Goal: Task Accomplishment & Management: Manage account settings

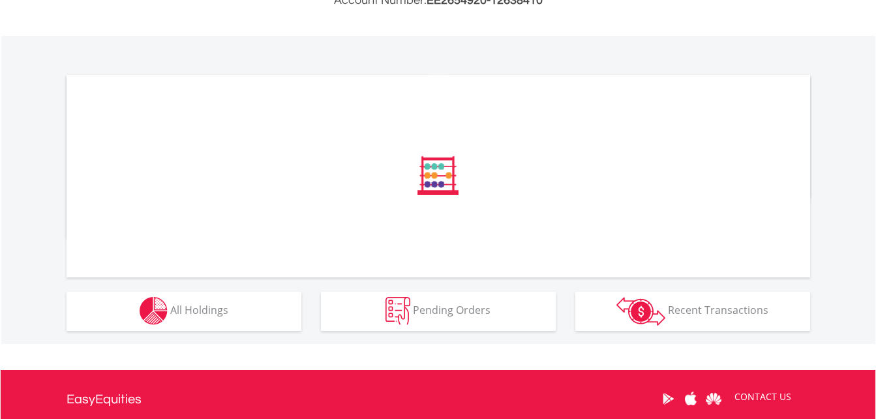
scroll to position [418, 0]
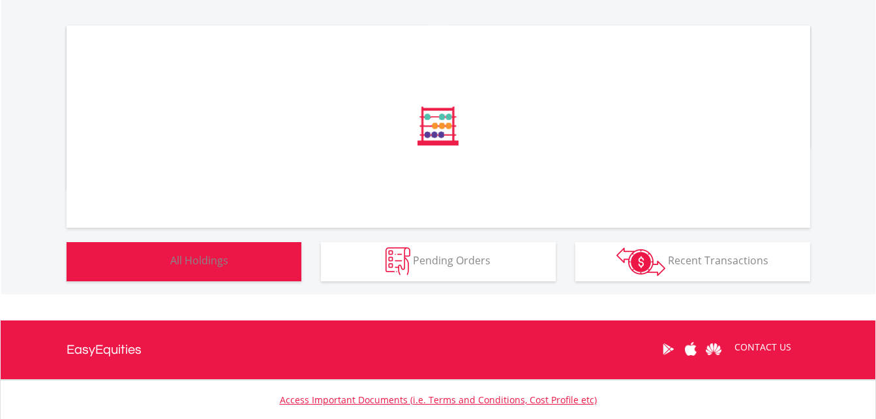
click at [239, 267] on button "Holdings All Holdings" at bounding box center [184, 261] width 235 height 39
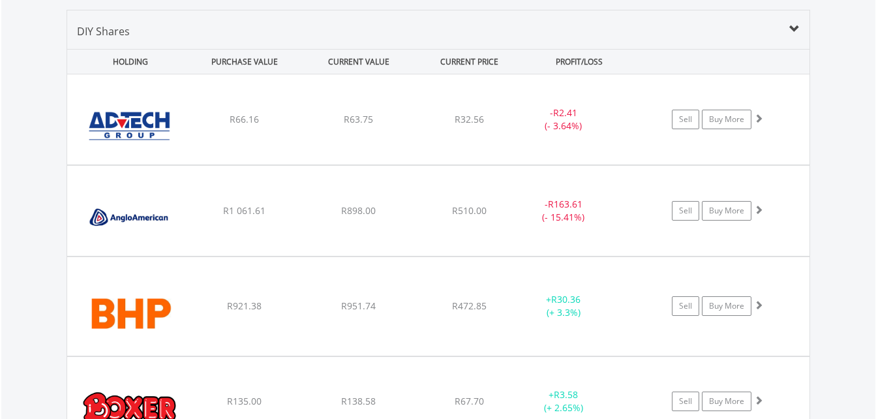
scroll to position [1006, 0]
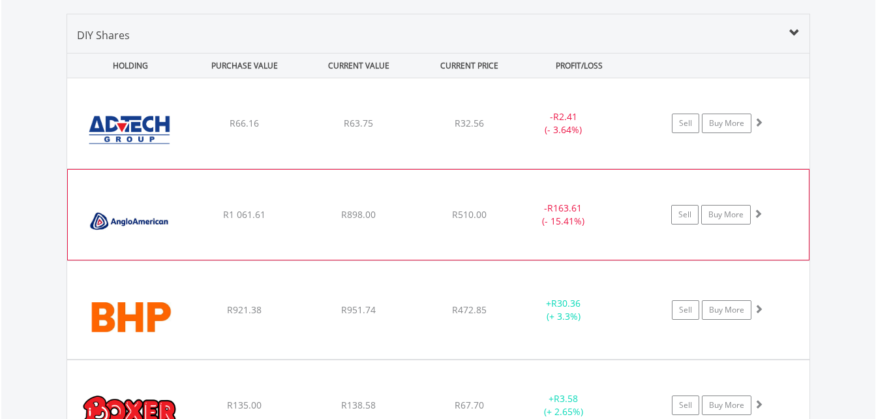
click at [311, 130] on div "R898.00" at bounding box center [359, 123] width 112 height 13
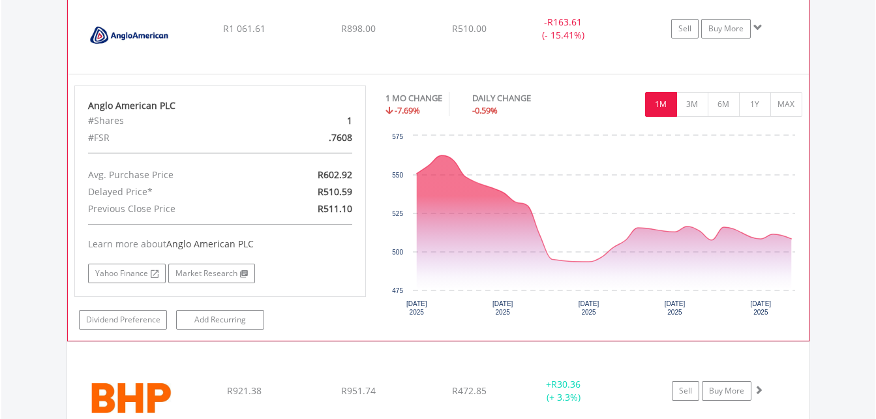
scroll to position [1137, 0]
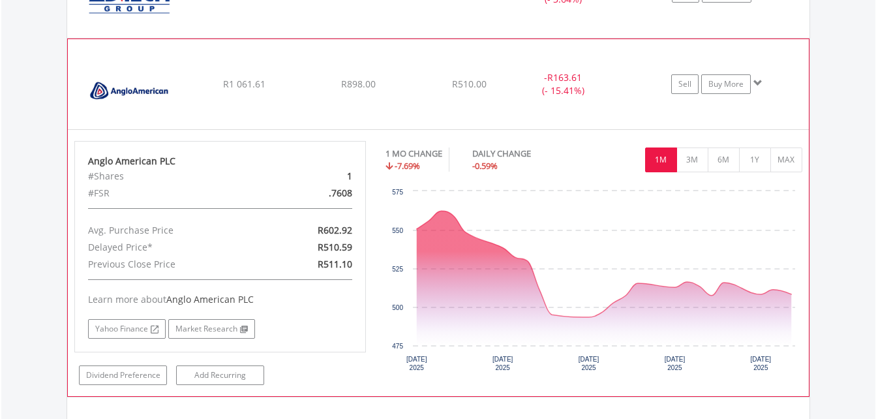
click at [167, 181] on div "#Shares" at bounding box center [172, 176] width 189 height 17
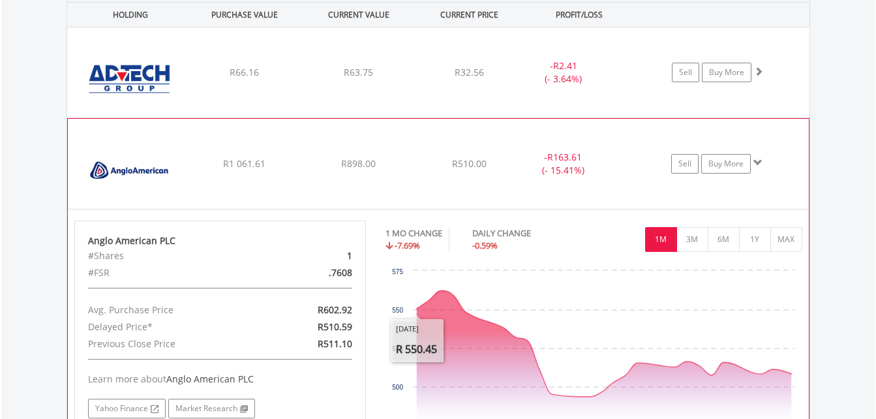
scroll to position [1058, 0]
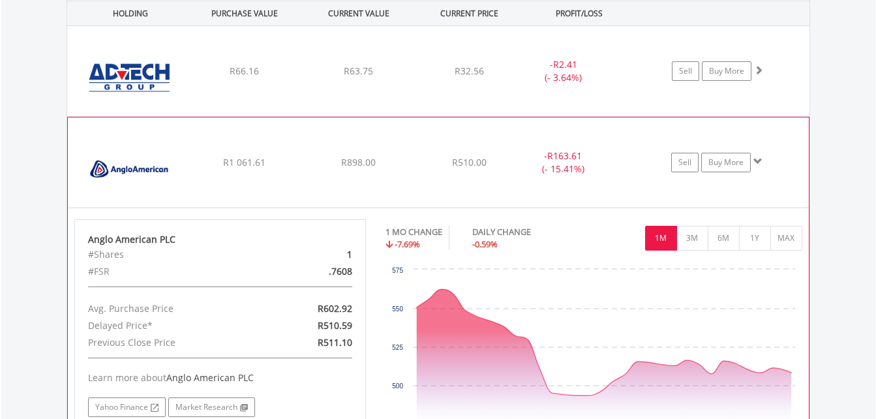
click at [136, 170] on img at bounding box center [130, 169] width 112 height 70
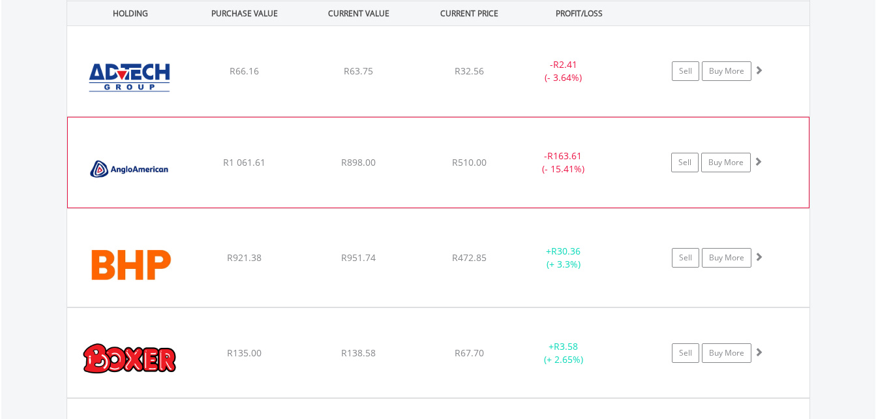
click at [134, 170] on img at bounding box center [130, 169] width 112 height 70
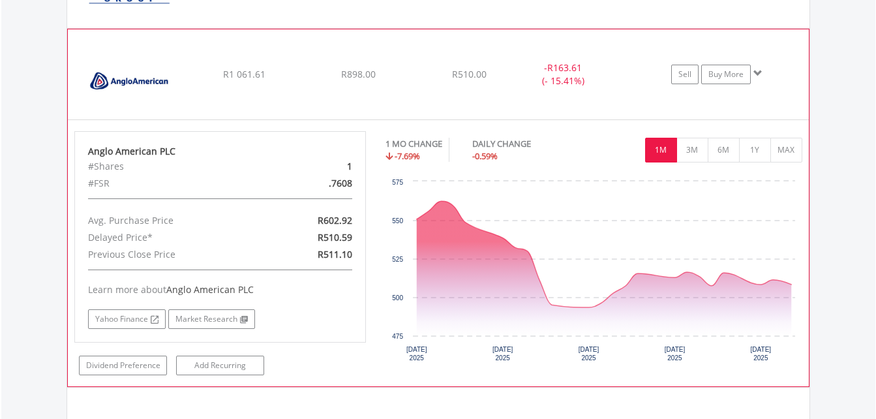
scroll to position [1163, 0]
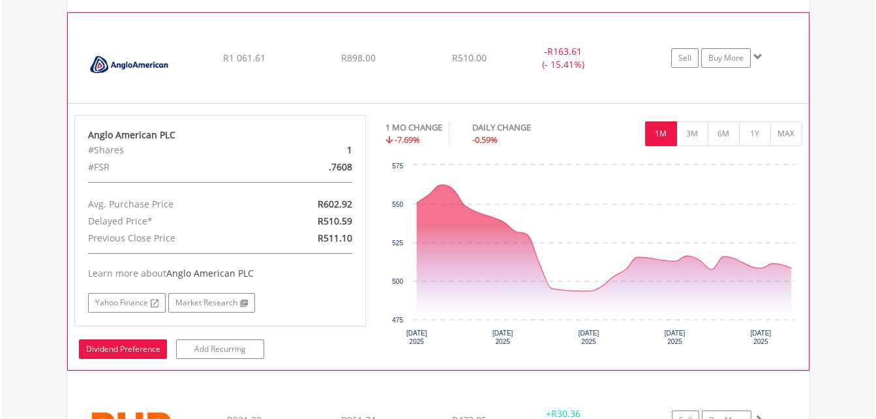
click at [125, 348] on link "Dividend Preference" at bounding box center [123, 349] width 88 height 20
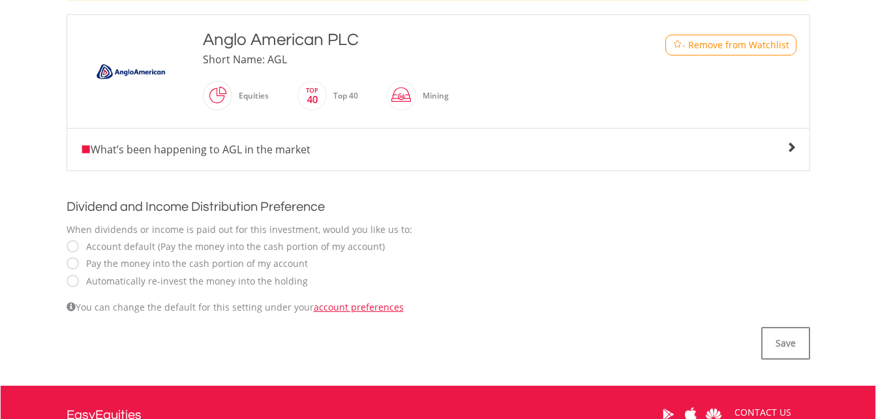
scroll to position [313, 0]
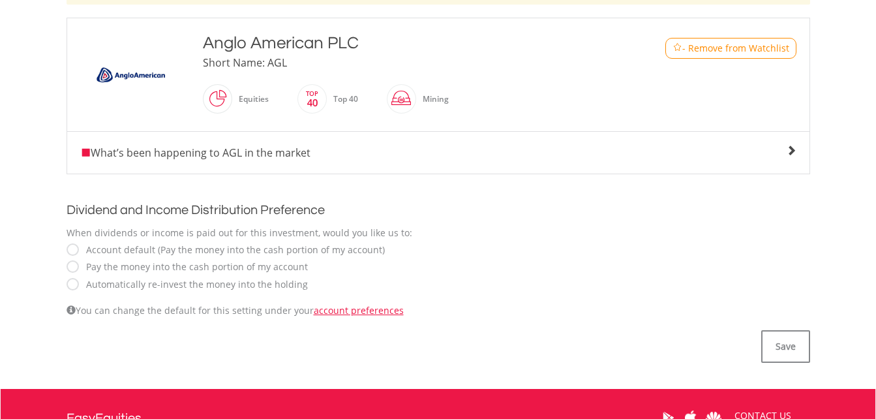
click at [80, 282] on label "Automatically re-invest the money into the holding" at bounding box center [194, 284] width 228 height 13
click at [780, 348] on button "Save" at bounding box center [785, 346] width 49 height 33
click at [80, 267] on label "Pay the money into the cash portion of my account" at bounding box center [194, 266] width 228 height 13
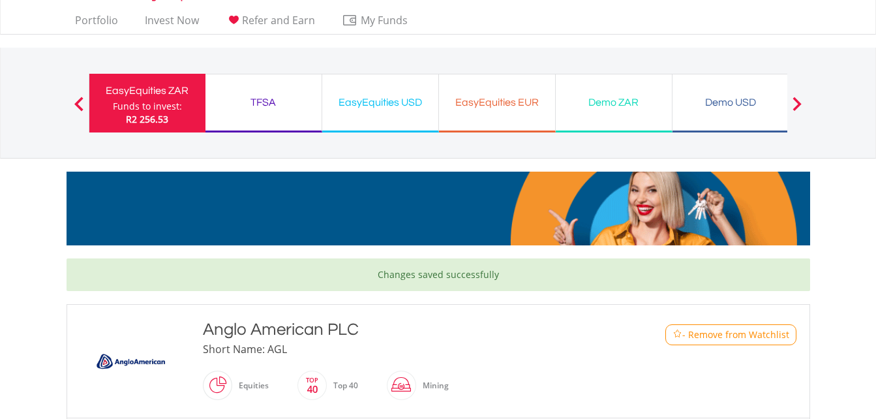
scroll to position [26, 0]
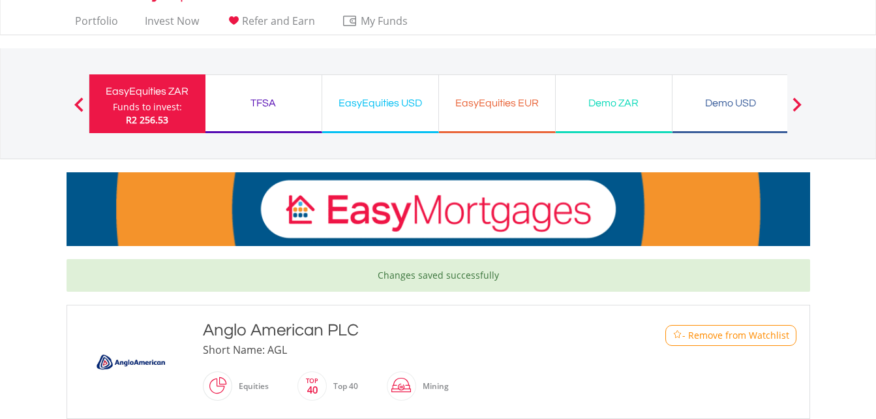
click at [138, 97] on div "EasyEquities ZAR" at bounding box center [147, 91] width 100 height 18
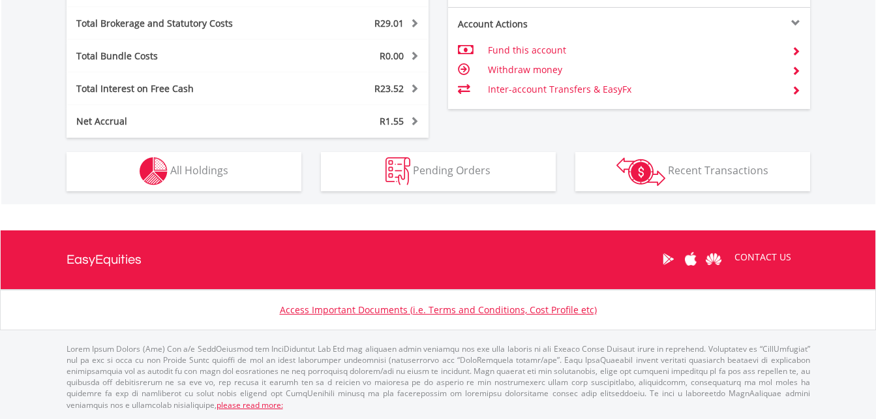
scroll to position [125, 248]
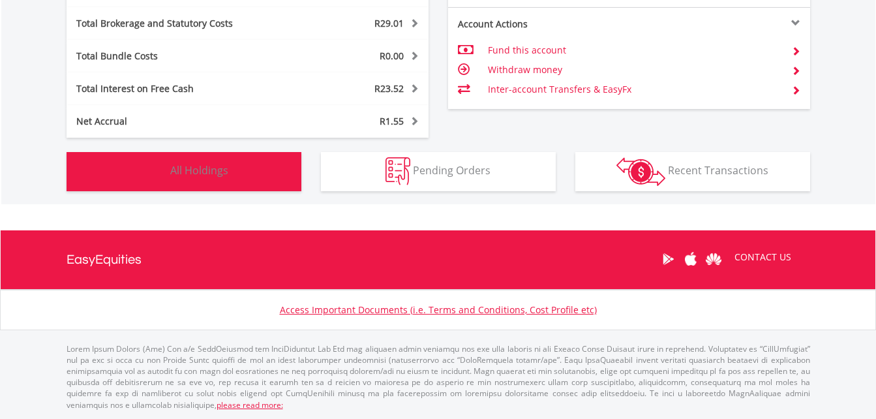
click at [260, 161] on button "Holdings All Holdings" at bounding box center [184, 171] width 235 height 39
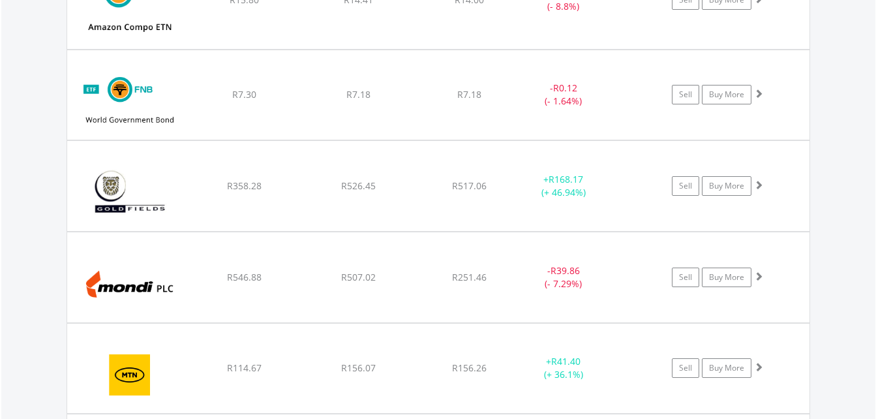
scroll to position [1698, 0]
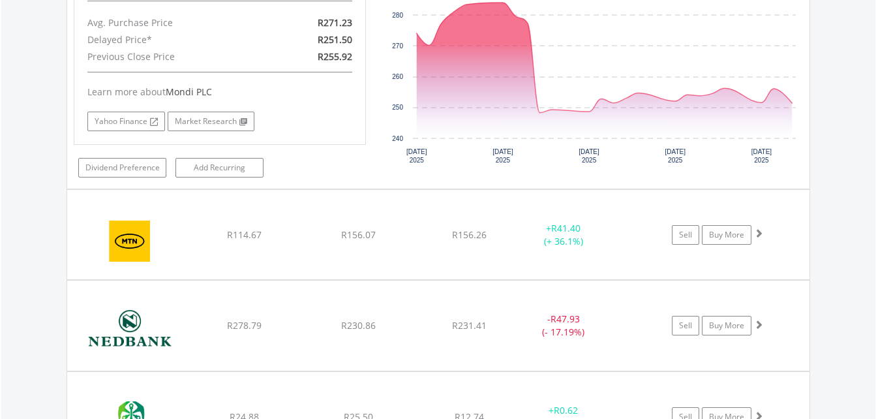
scroll to position [2114, 0]
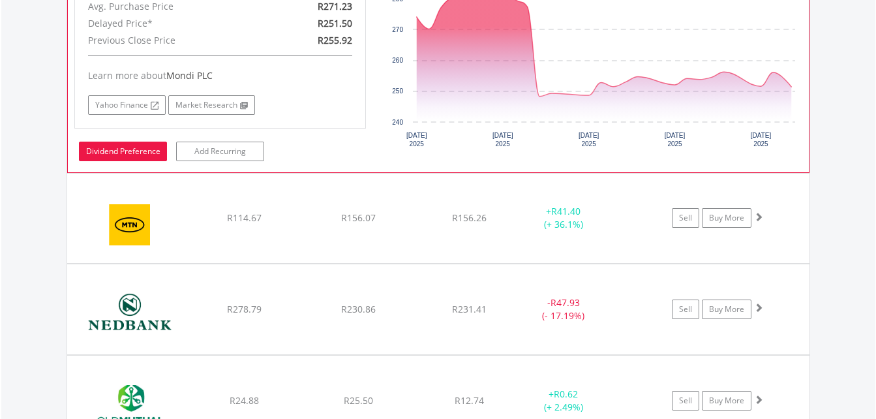
click at [153, 151] on link "Dividend Preference" at bounding box center [123, 152] width 88 height 20
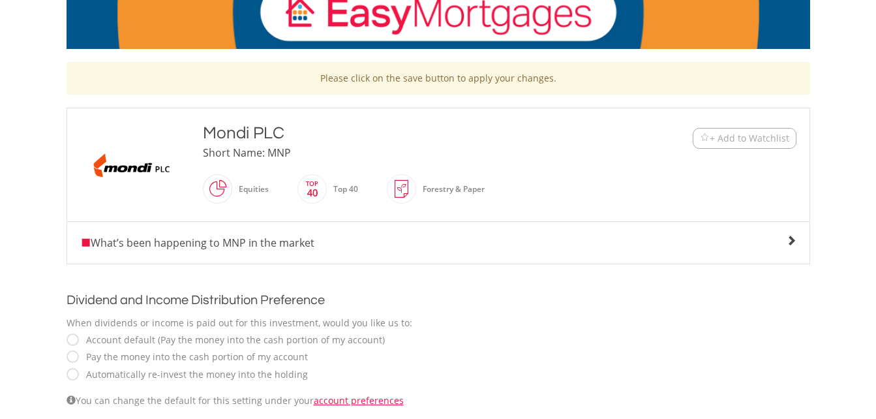
scroll to position [444, 0]
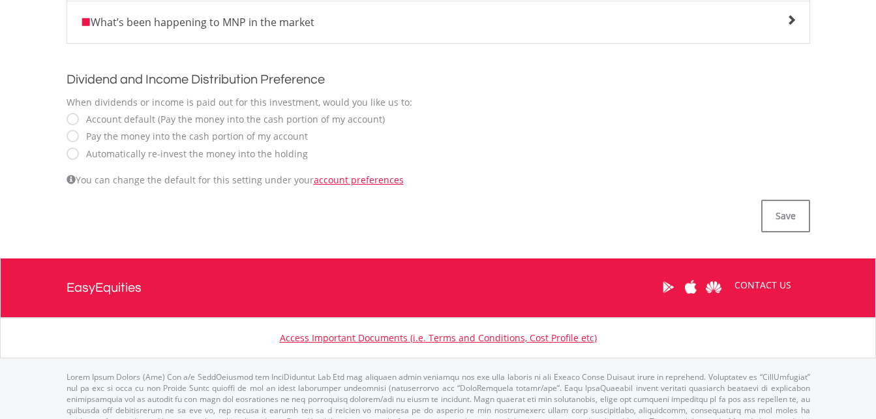
click at [80, 130] on label "Pay the money into the cash portion of my account" at bounding box center [194, 136] width 228 height 13
click at [772, 211] on button "Save" at bounding box center [785, 216] width 49 height 33
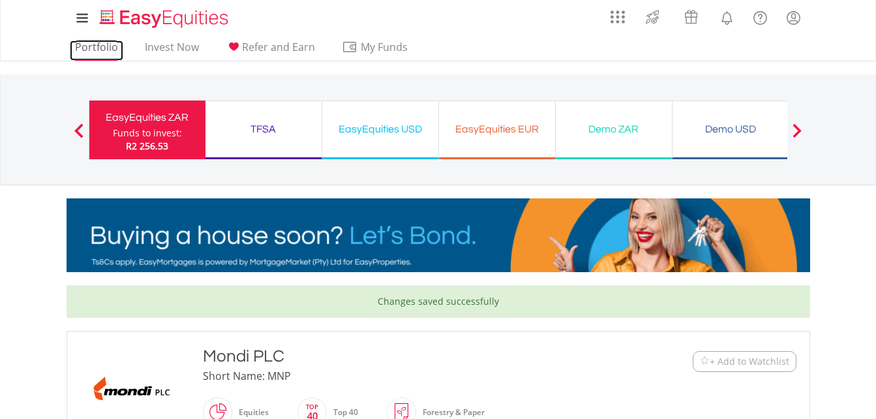
click at [105, 42] on link "Portfolio" at bounding box center [96, 50] width 53 height 20
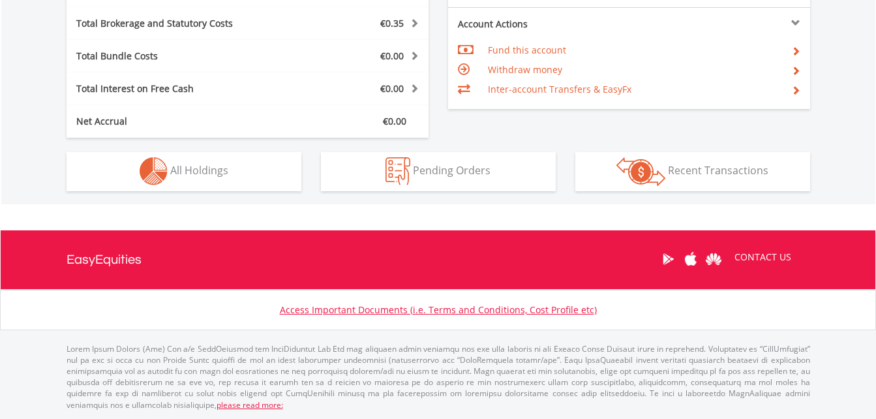
scroll to position [125, 248]
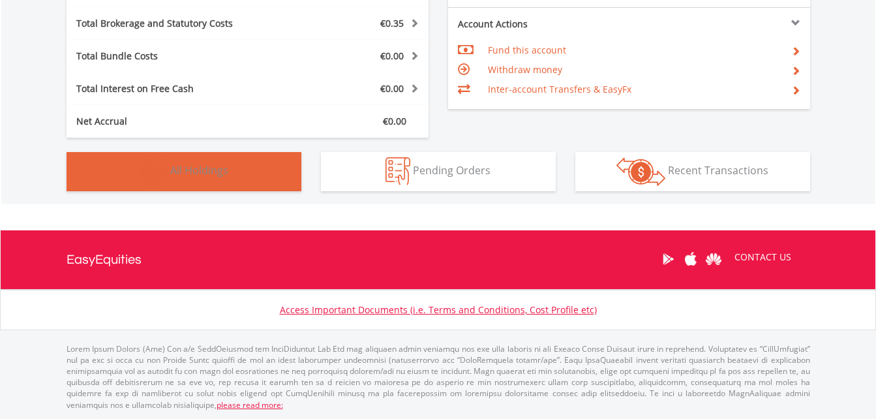
click at [269, 185] on button "Holdings All Holdings" at bounding box center [184, 171] width 235 height 39
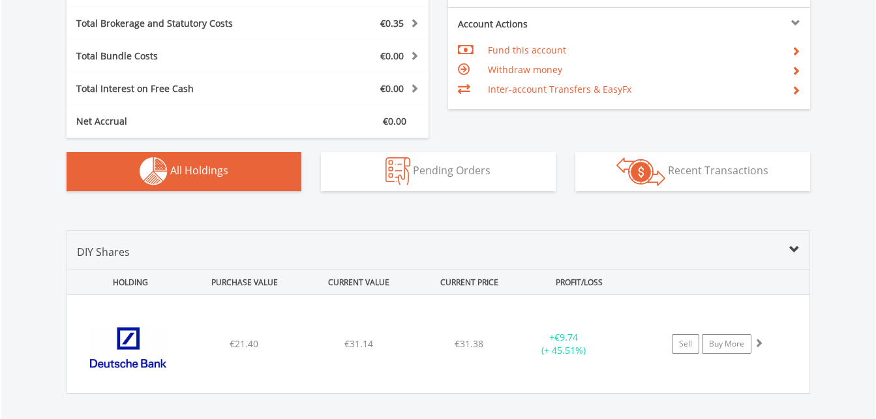
scroll to position [901, 0]
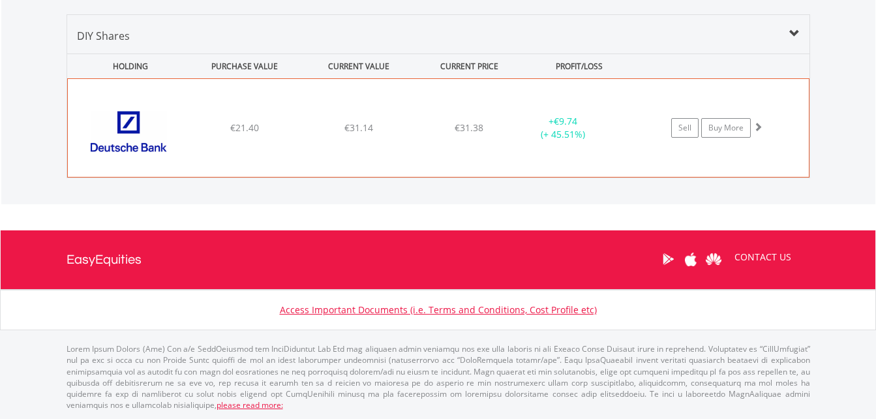
click at [379, 147] on div "﻿ Deutsche Bank AG €21.40 €31.14 €31.38 + €9.74 (+ 45.51%) Sell Buy More" at bounding box center [438, 128] width 741 height 98
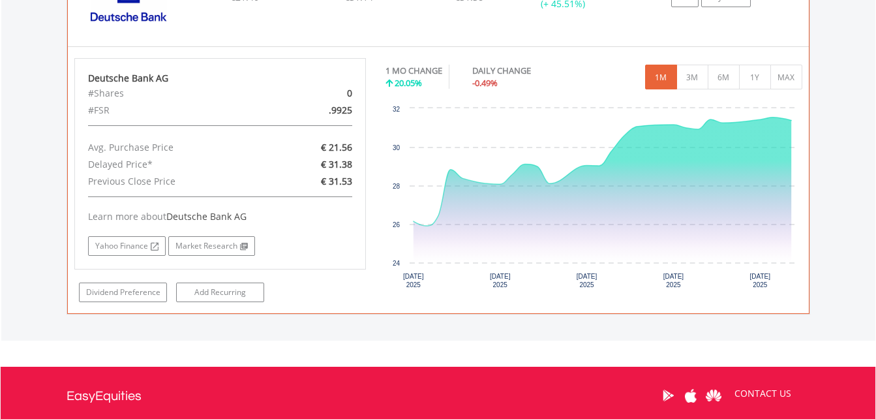
scroll to position [1058, 0]
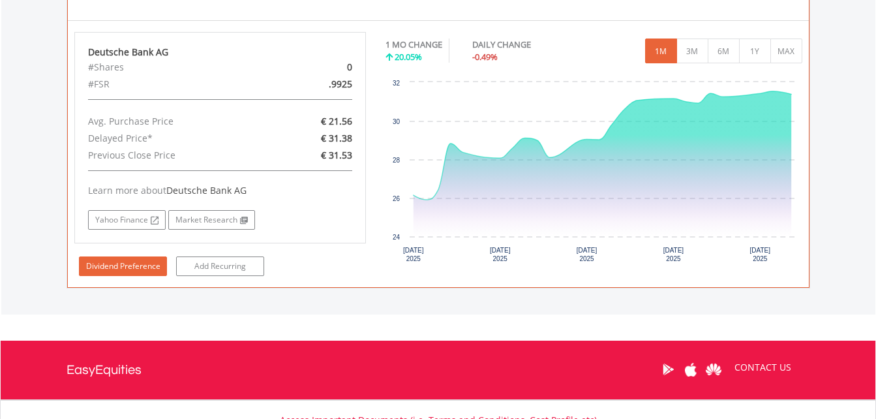
click at [121, 272] on link "Dividend Preference" at bounding box center [123, 266] width 88 height 20
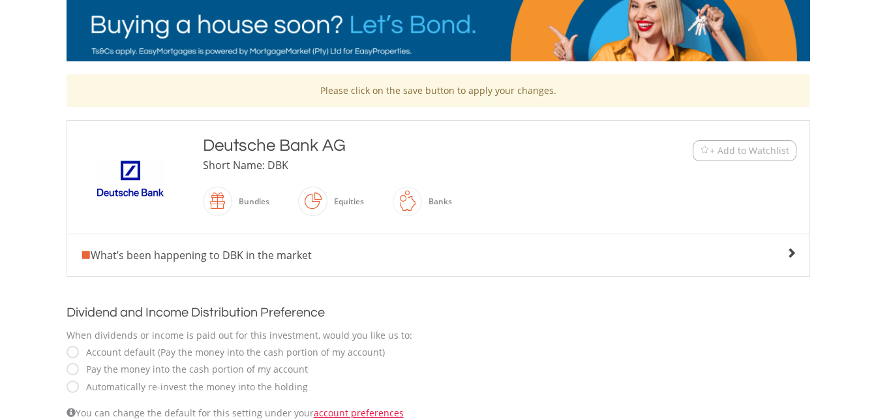
scroll to position [209, 0]
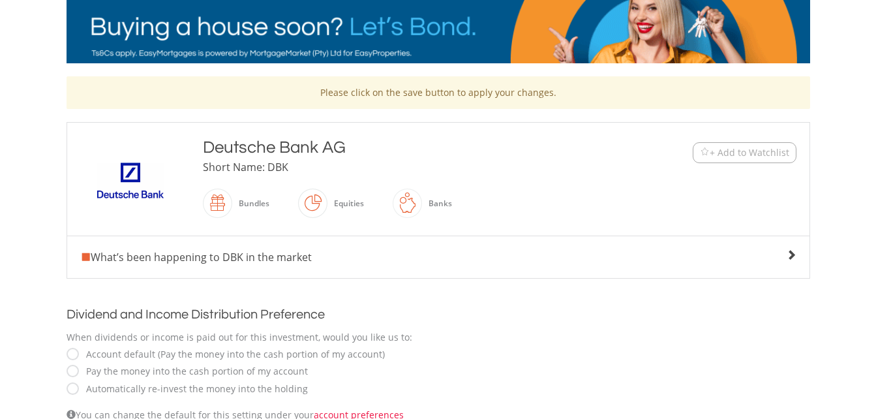
click at [136, 184] on img at bounding box center [132, 183] width 98 height 69
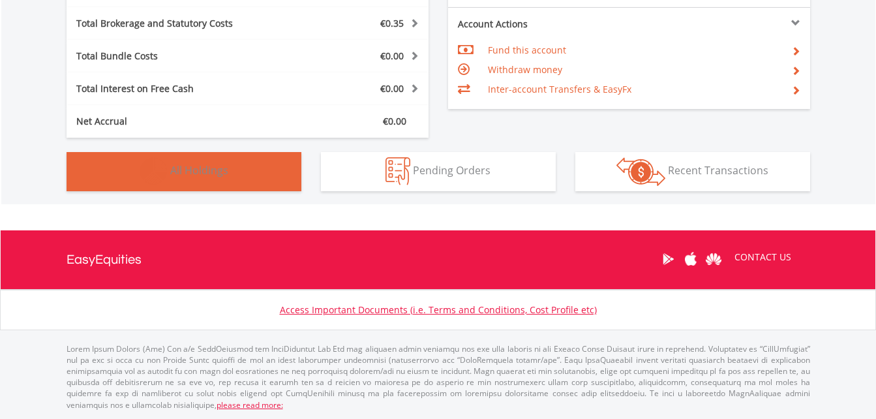
scroll to position [125, 248]
click at [187, 179] on button "Holdings All Holdings" at bounding box center [184, 171] width 235 height 39
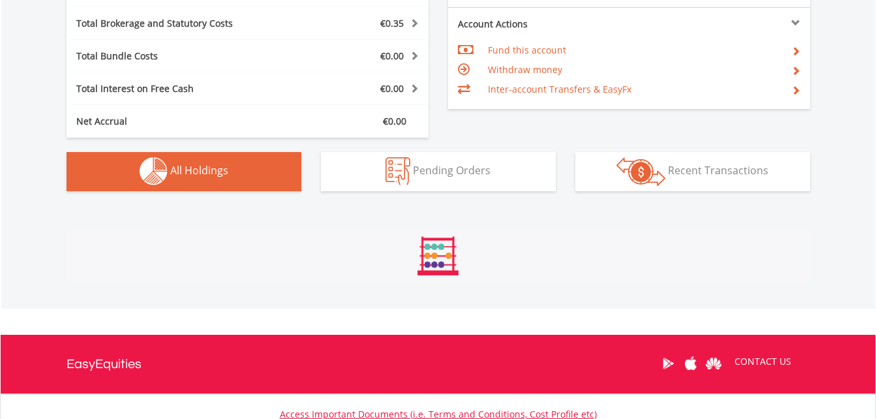
scroll to position [901, 0]
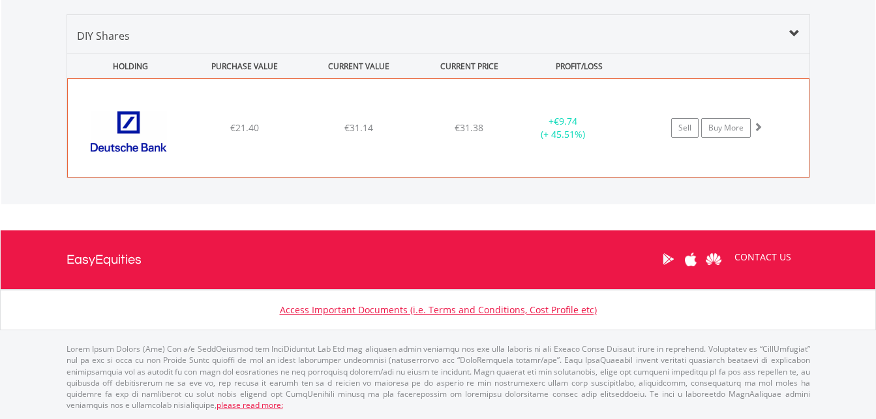
click at [326, 138] on div "﻿ Deutsche Bank AG €21.40 €31.14 €31.38 + €9.74 (+ 45.51%) Sell Buy More" at bounding box center [438, 128] width 741 height 98
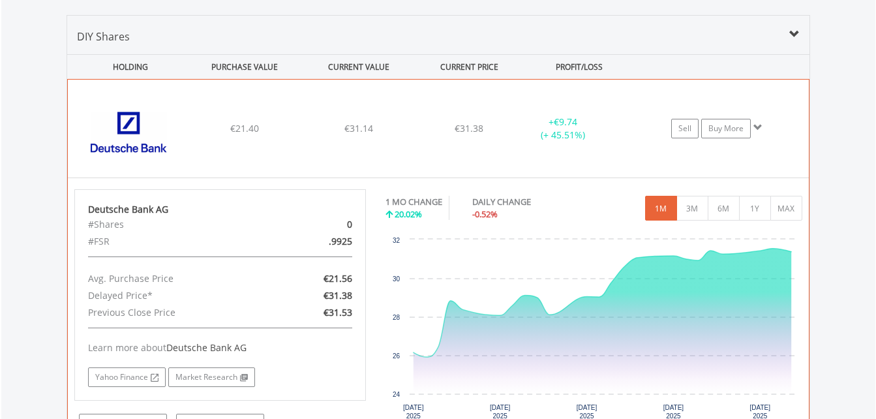
scroll to position [875, 0]
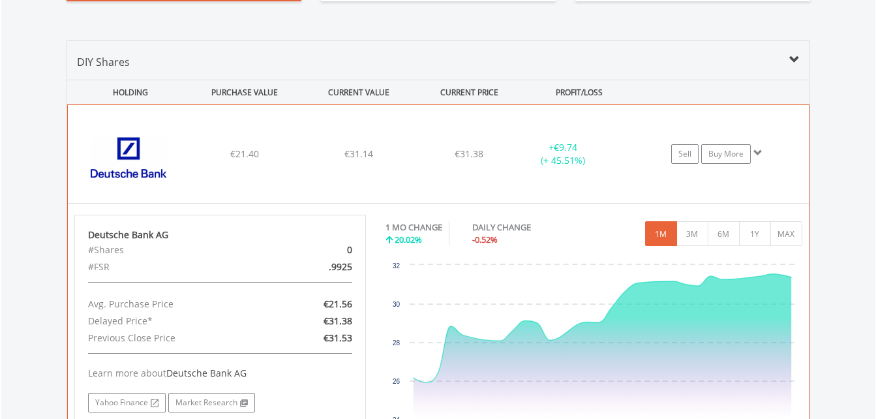
click at [759, 153] on span at bounding box center [758, 152] width 9 height 9
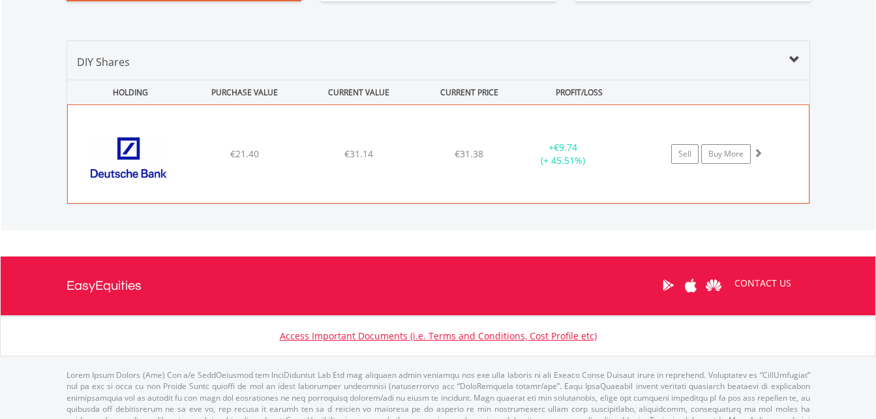
click at [759, 153] on span at bounding box center [758, 152] width 9 height 9
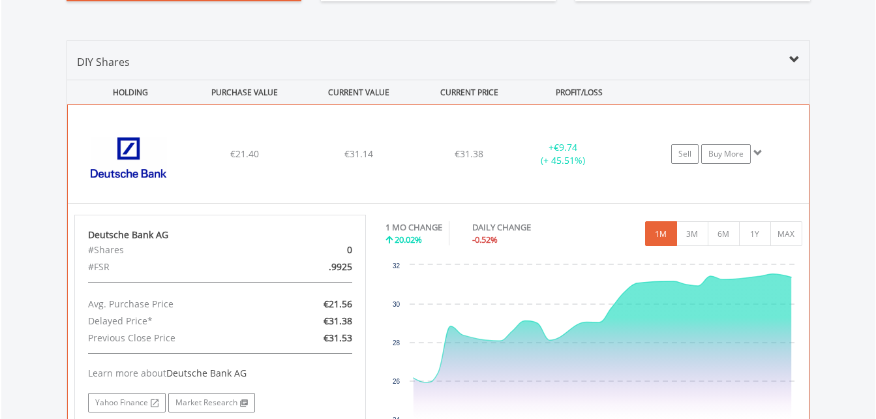
click at [759, 153] on span at bounding box center [758, 152] width 9 height 9
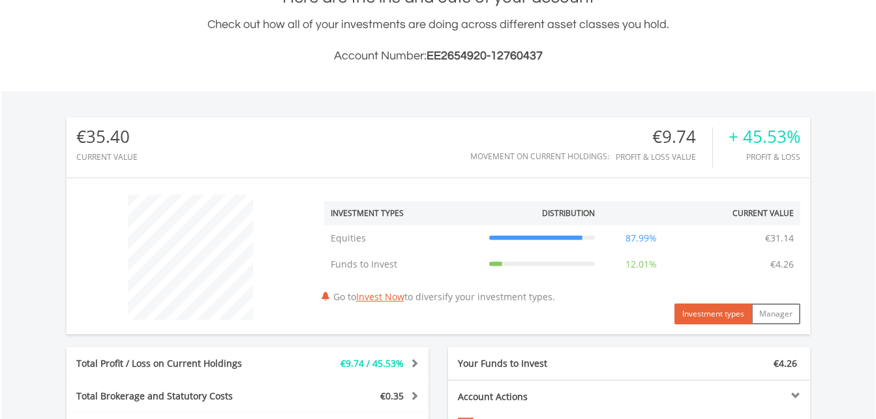
scroll to position [0, 0]
